Goal: Find specific page/section: Find specific page/section

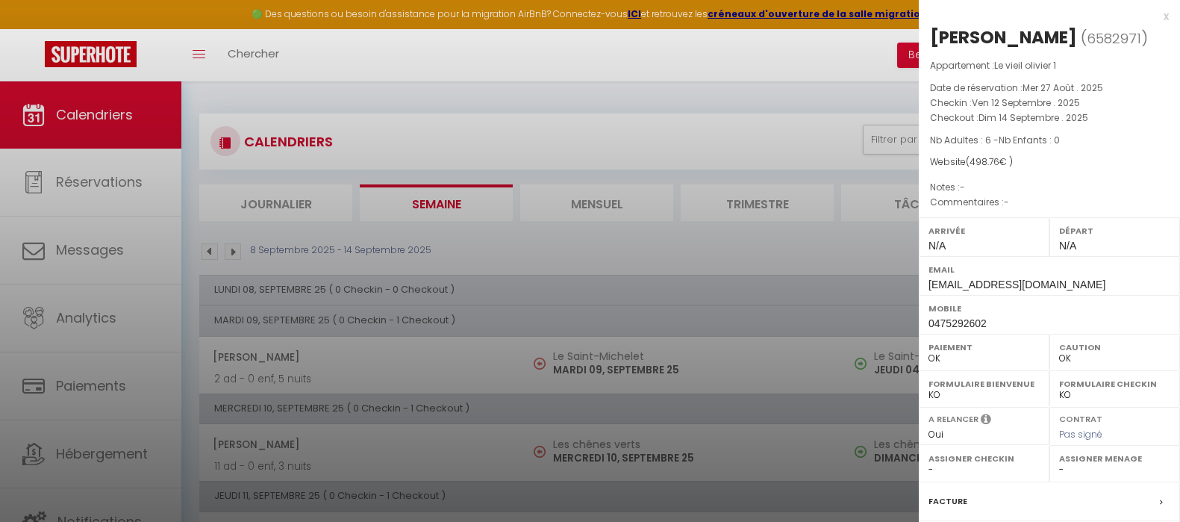
select select "0"
click at [1150, 15] on div "x" at bounding box center [1044, 16] width 250 height 18
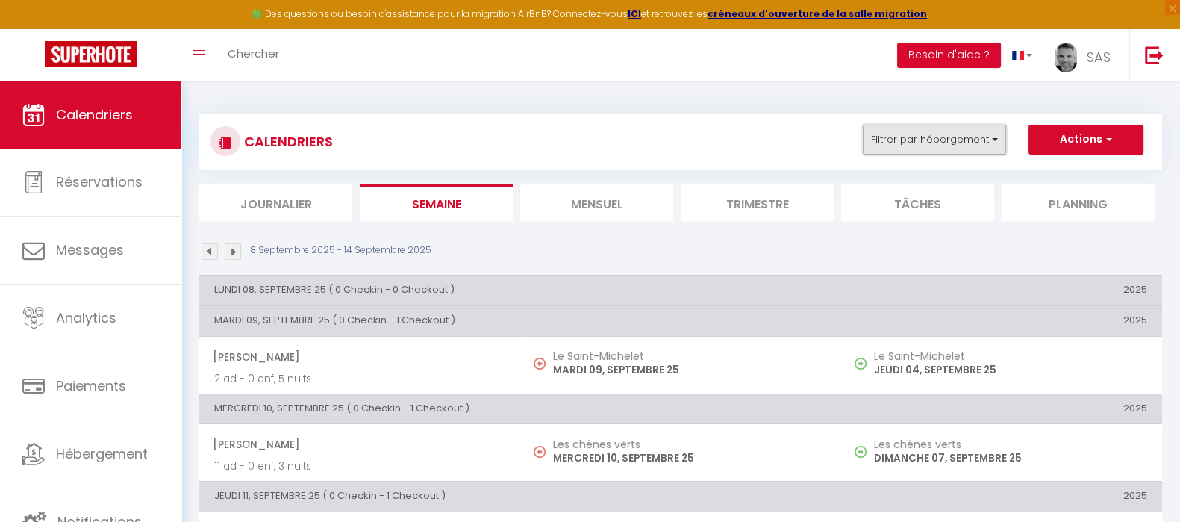
click at [967, 132] on button "Filtrer par hébergement" at bounding box center [934, 140] width 143 height 30
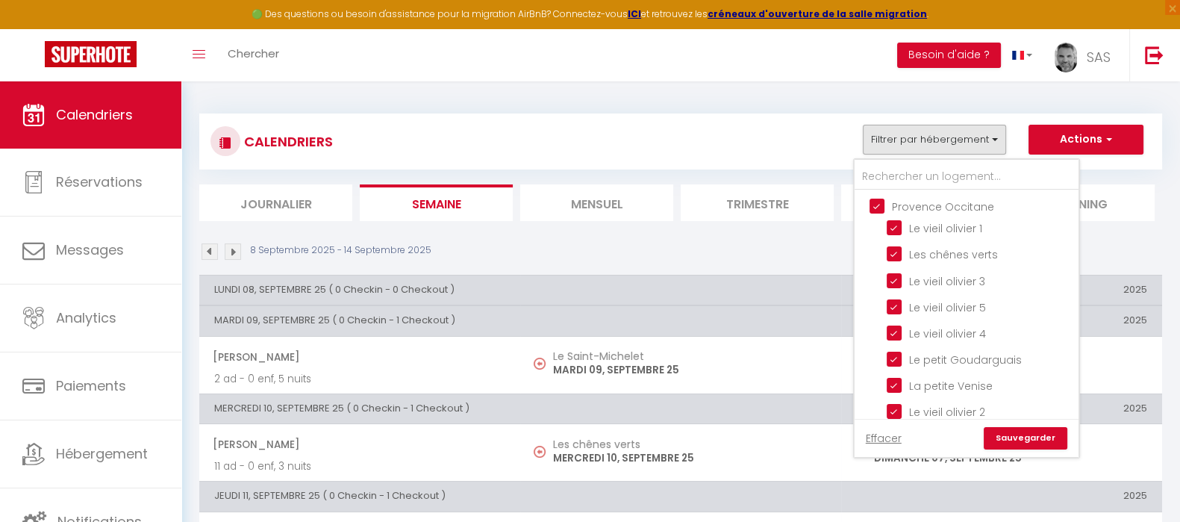
click at [881, 208] on input "Provence Occitane" at bounding box center [982, 205] width 224 height 15
checkbox input "false"
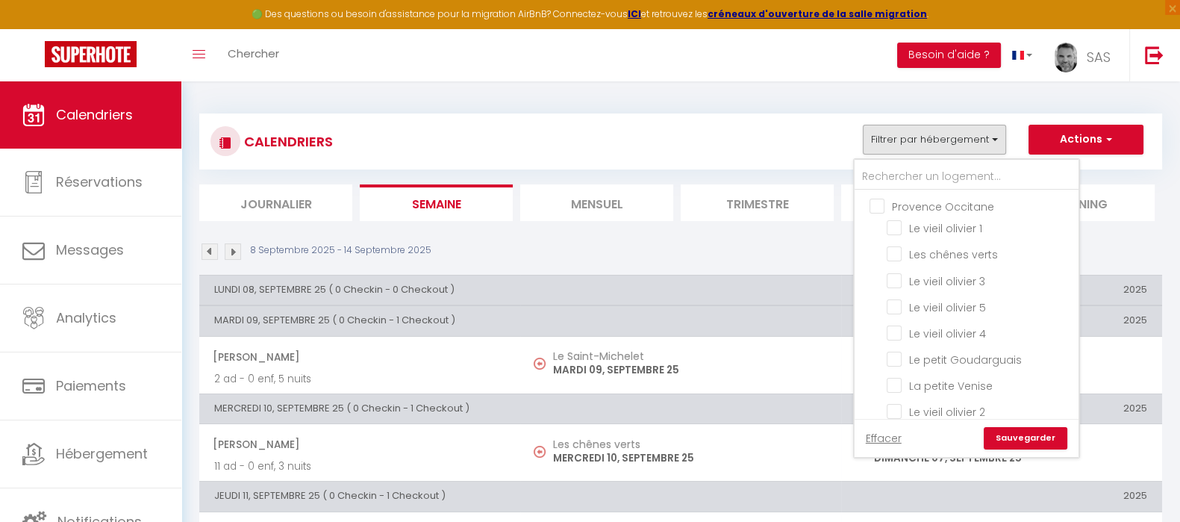
checkbox input "false"
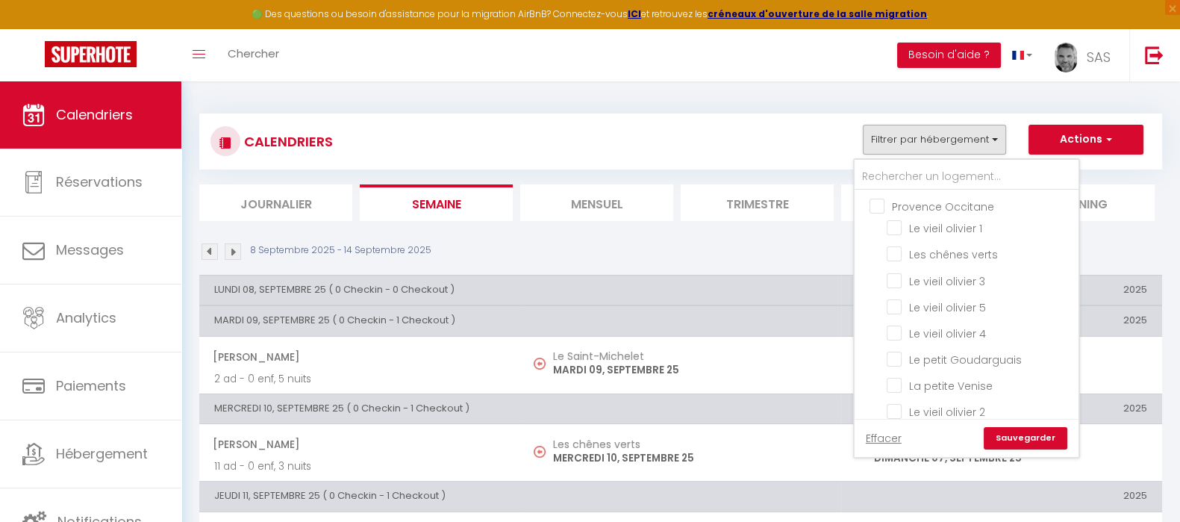
checkbox input "false"
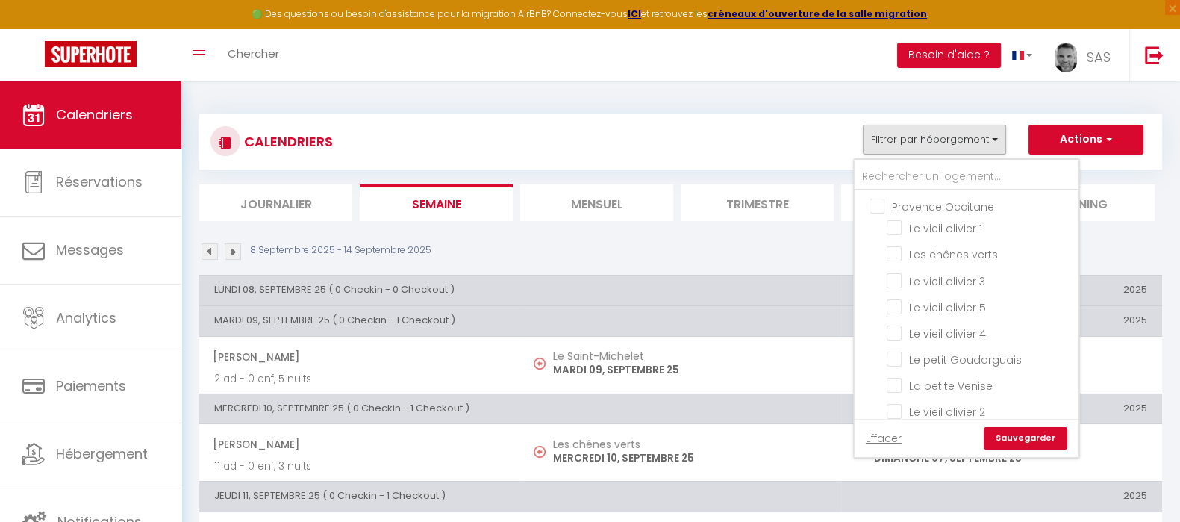
checkbox input "false"
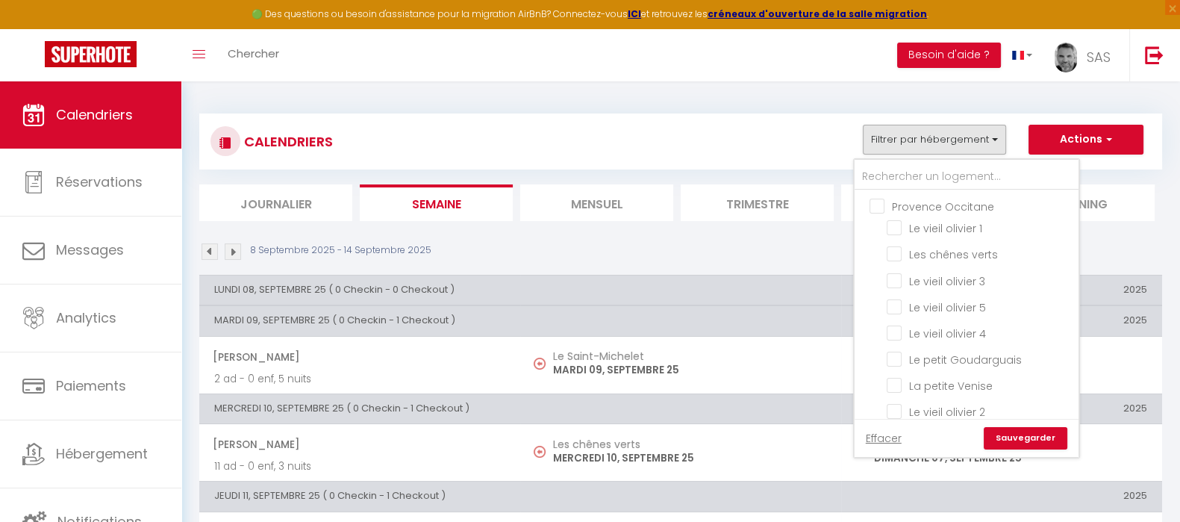
checkbox input "false"
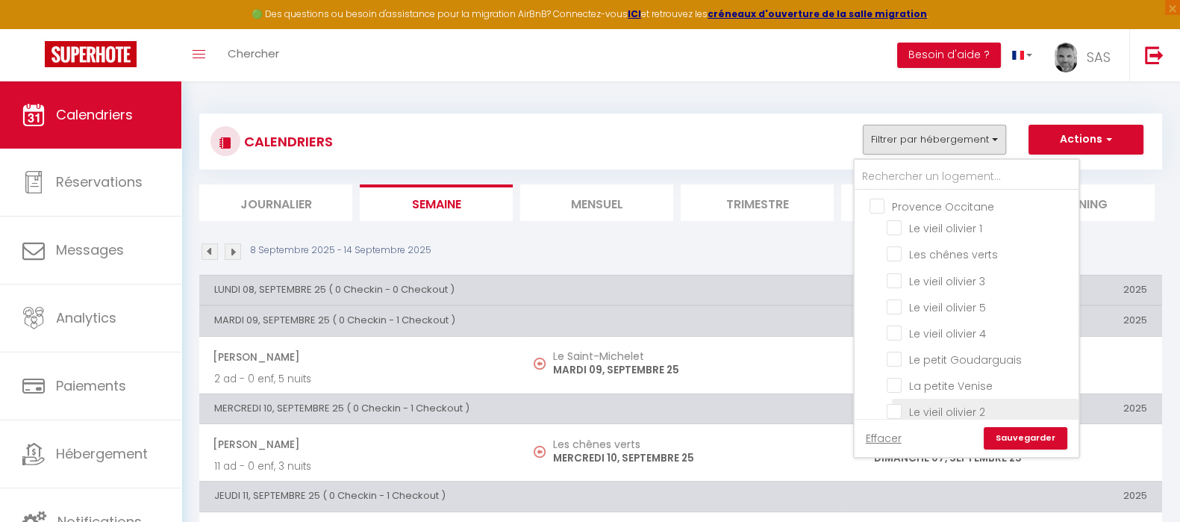
click at [901, 409] on input "Le vieil olivier 2" at bounding box center [980, 410] width 187 height 15
checkbox input "true"
click at [1026, 437] on link "Sauvegarder" at bounding box center [1026, 438] width 84 height 22
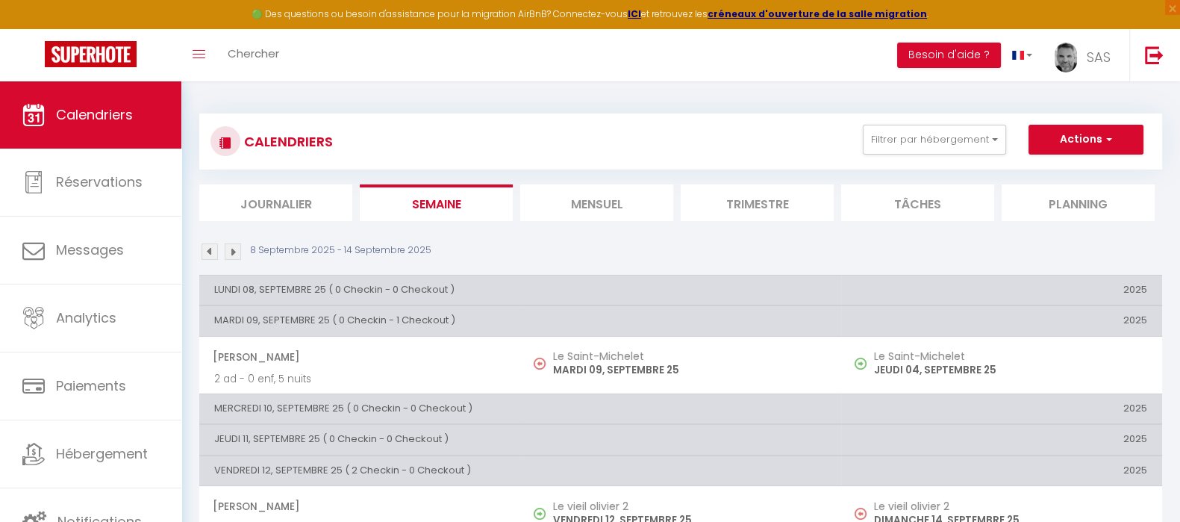
click at [591, 202] on li "Mensuel" at bounding box center [596, 202] width 153 height 37
